Goal: Navigation & Orientation: Find specific page/section

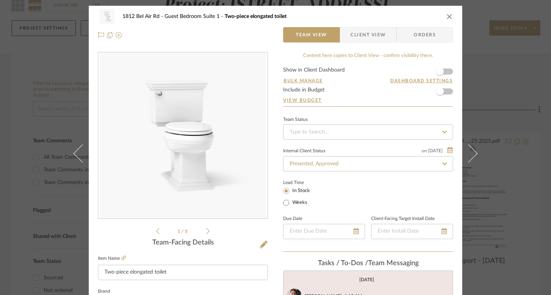
click at [447, 18] on icon "close" at bounding box center [450, 16] width 6 height 6
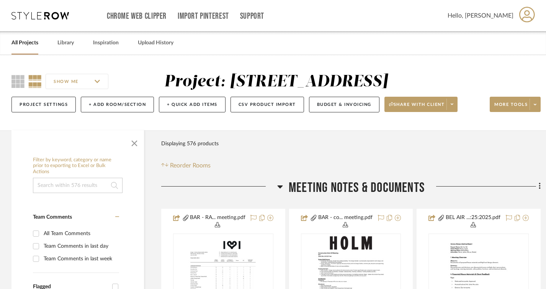
click at [25, 48] on link "All Projects" at bounding box center [24, 43] width 27 height 10
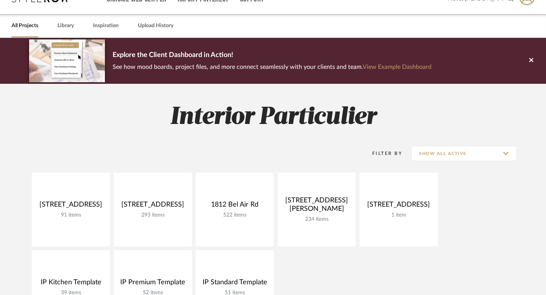
scroll to position [38, 0]
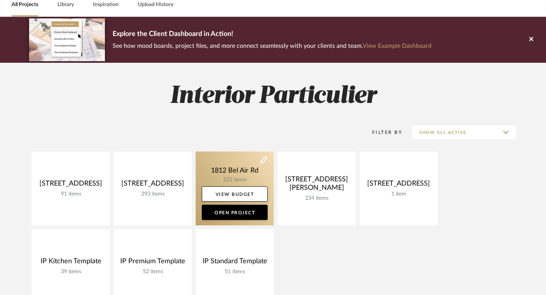
click at [236, 169] on link at bounding box center [235, 189] width 78 height 74
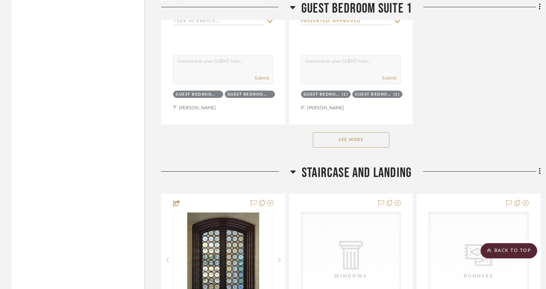
scroll to position [14196, 0]
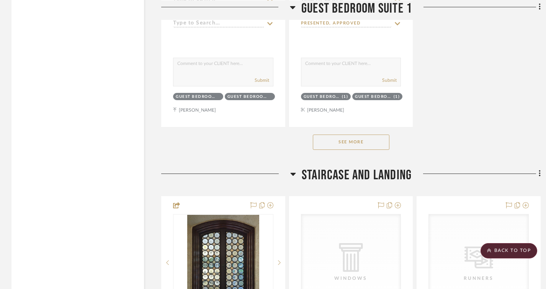
click at [360, 150] on button "See More" at bounding box center [351, 142] width 77 height 15
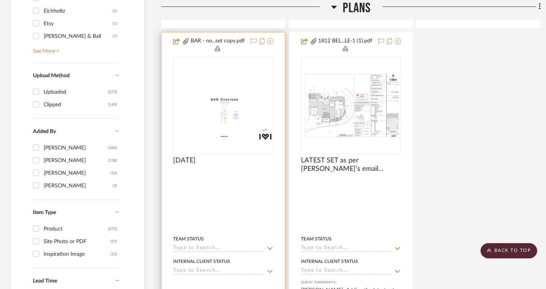
scroll to position [1263, 0]
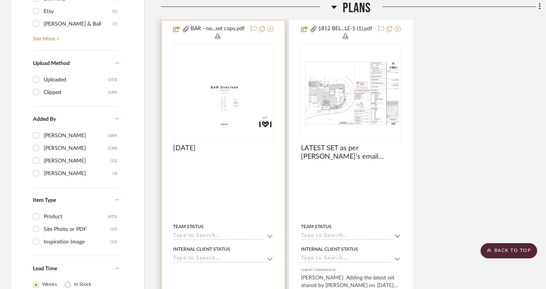
click at [222, 110] on img "0" at bounding box center [223, 93] width 99 height 70
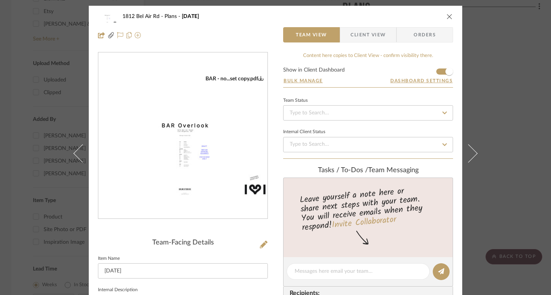
click at [212, 131] on img "0" at bounding box center [182, 135] width 169 height 121
click at [495, 99] on div "1812 Bel Air Rd Plans [DATE] Team View Client View Orders BAR - no...set copy.p…" at bounding box center [275, 147] width 551 height 295
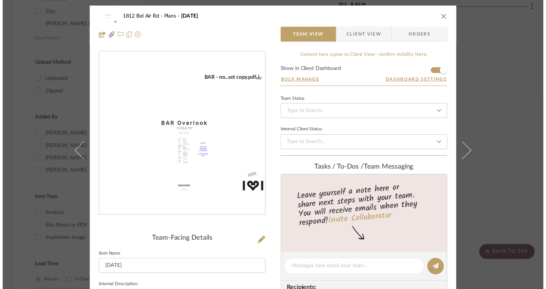
scroll to position [1263, 0]
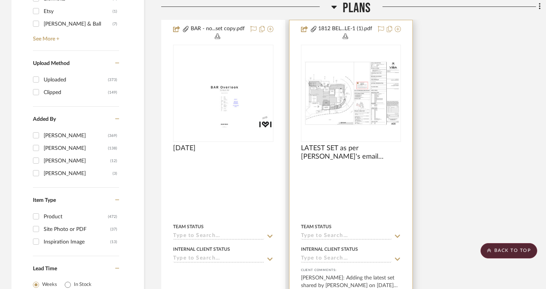
click at [376, 107] on img "0" at bounding box center [351, 93] width 99 height 66
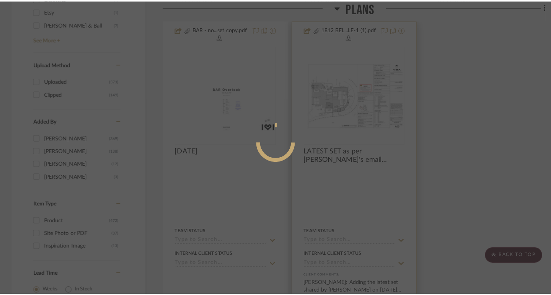
scroll to position [0, 0]
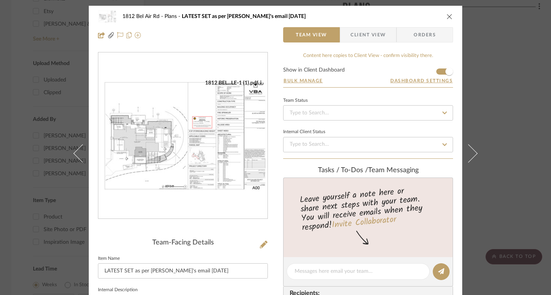
click at [209, 157] on img "0" at bounding box center [182, 136] width 169 height 113
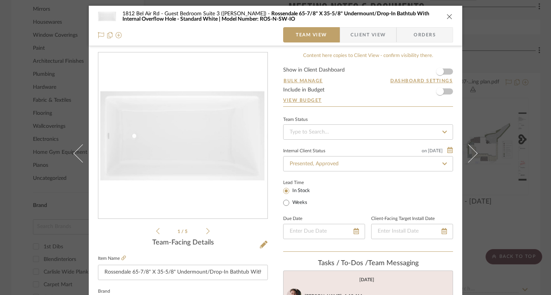
scroll to position [77, 0]
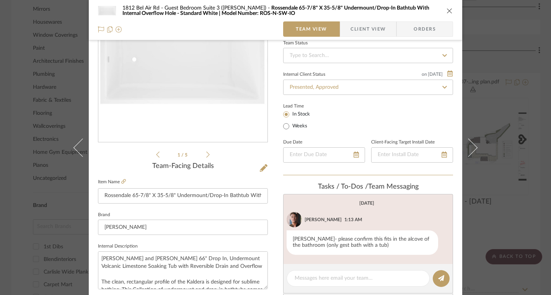
click at [206, 152] on icon at bounding box center [207, 155] width 3 height 6
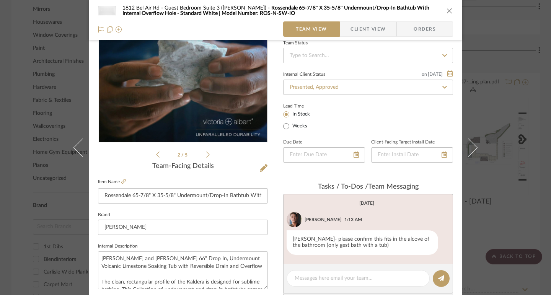
click at [206, 152] on icon at bounding box center [207, 155] width 3 height 6
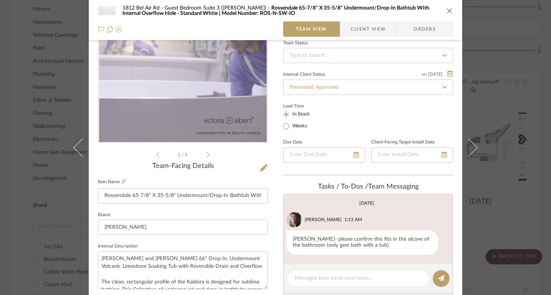
click at [206, 152] on icon at bounding box center [207, 155] width 3 height 6
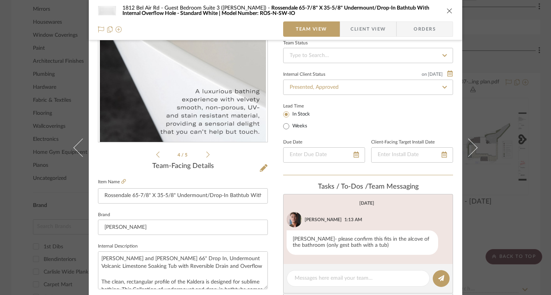
click at [206, 152] on icon at bounding box center [207, 155] width 3 height 6
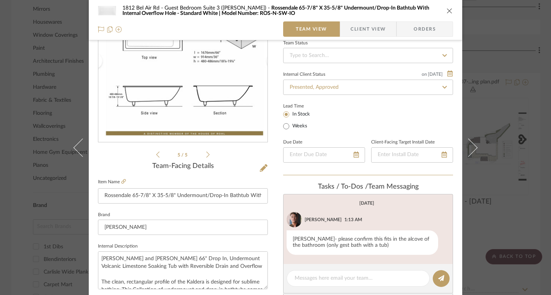
click at [206, 152] on icon at bounding box center [207, 155] width 3 height 6
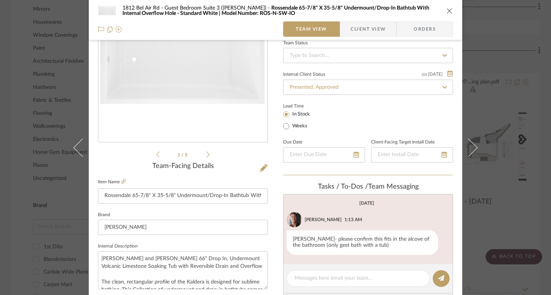
click at [202, 152] on li "1 / 5" at bounding box center [183, 154] width 47 height 9
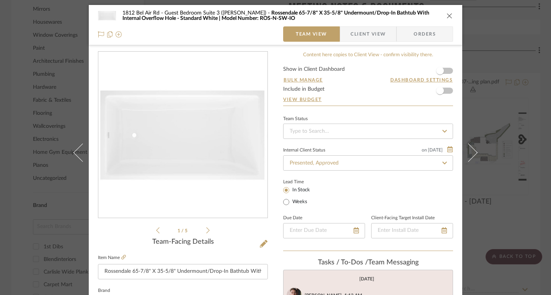
scroll to position [0, 0]
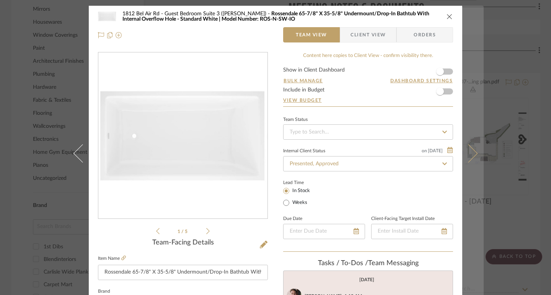
click at [466, 153] on icon at bounding box center [468, 153] width 18 height 18
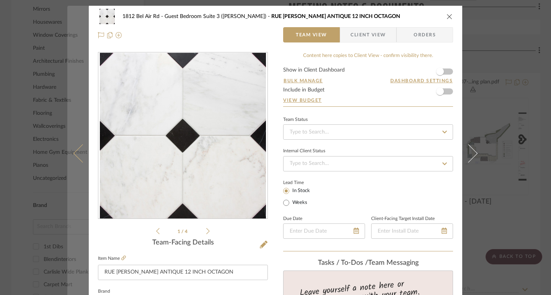
click at [77, 154] on icon at bounding box center [82, 153] width 18 height 18
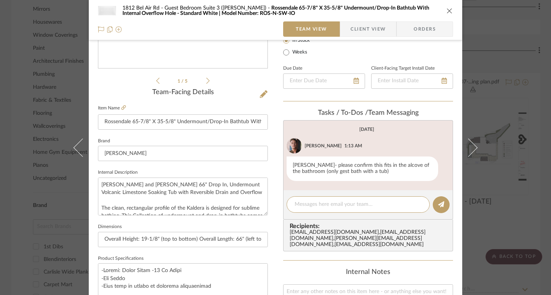
scroll to position [208, 0]
